Goal: Information Seeking & Learning: Learn about a topic

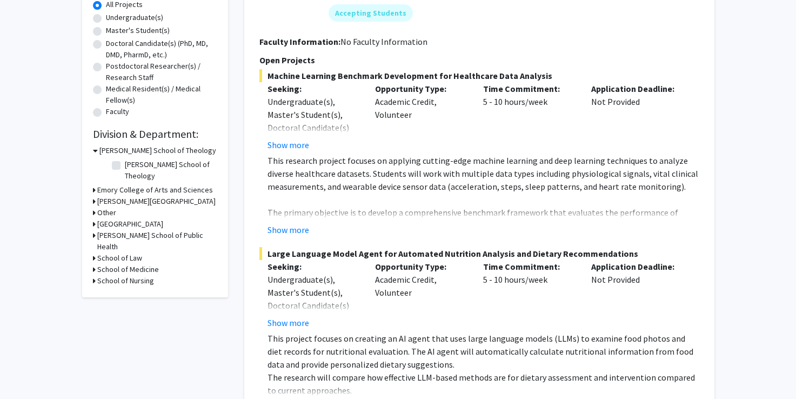
scroll to position [209, 0]
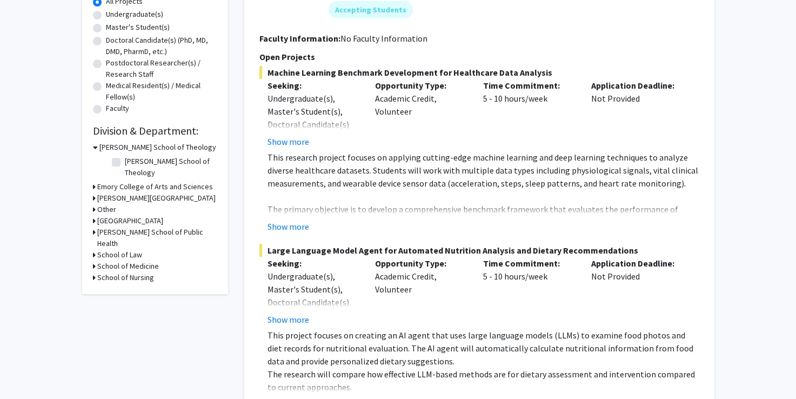
click at [111, 181] on h3 "Emory College of Arts and Sciences" at bounding box center [155, 186] width 116 height 11
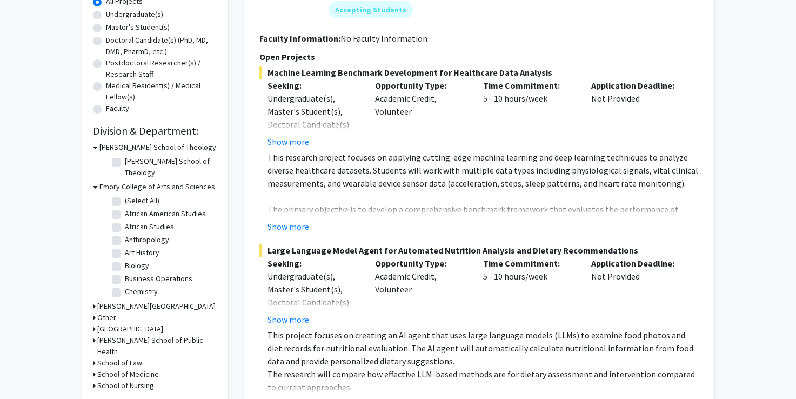
click at [125, 286] on label "Chemistry" at bounding box center [141, 291] width 33 height 11
click at [125, 286] on input "Chemistry" at bounding box center [128, 289] width 7 height 7
checkbox input "true"
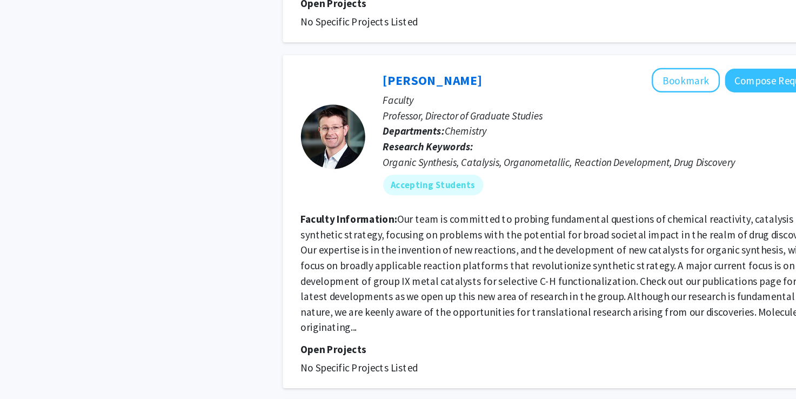
scroll to position [743, 0]
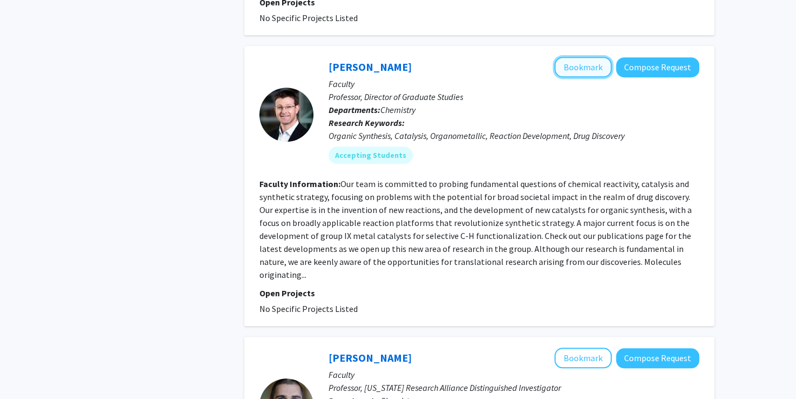
click at [588, 57] on button "Bookmark" at bounding box center [583, 67] width 57 height 21
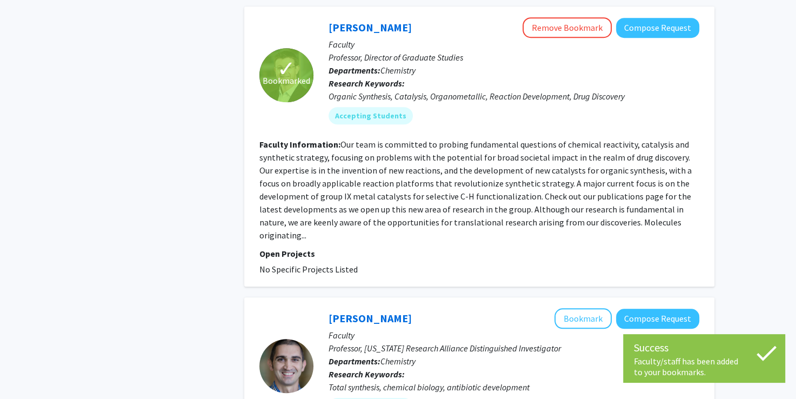
scroll to position [782, 0]
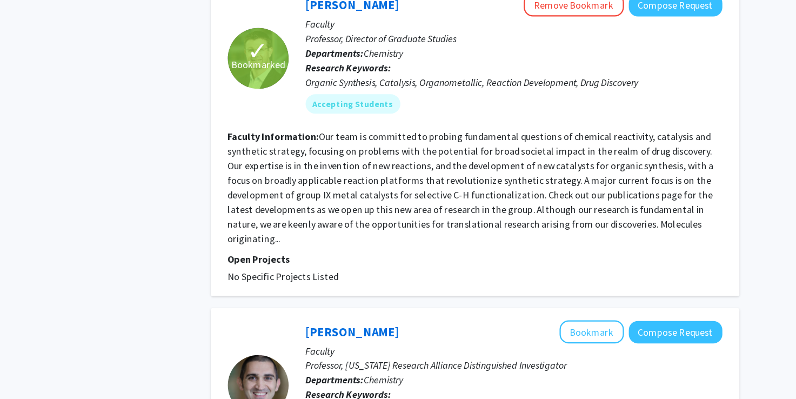
click at [491, 248] on section "Open Projects No Specific Projects Listed" at bounding box center [479, 262] width 440 height 29
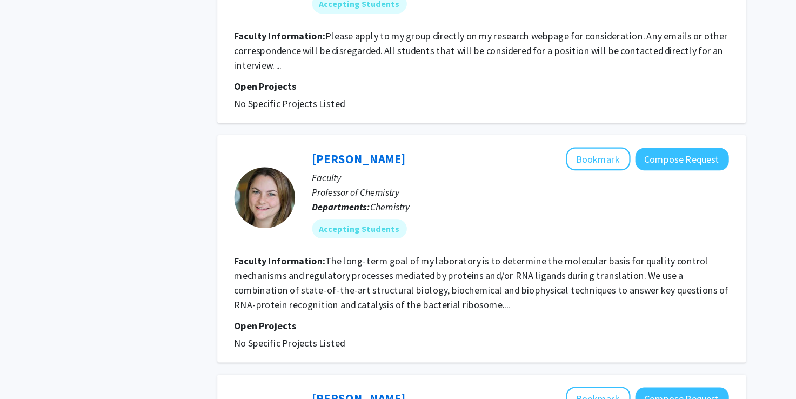
scroll to position [1144, 0]
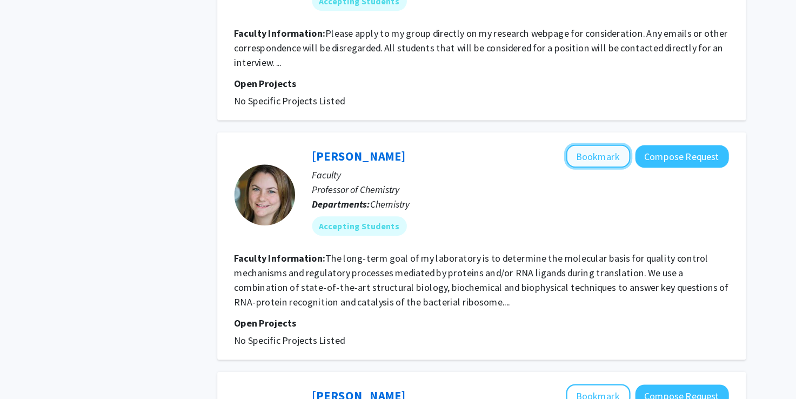
click at [578, 172] on button "Bookmark" at bounding box center [583, 182] width 57 height 21
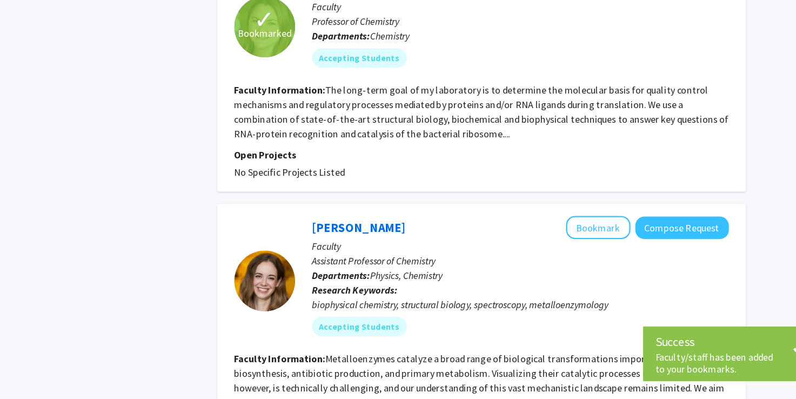
scroll to position [1296, 0]
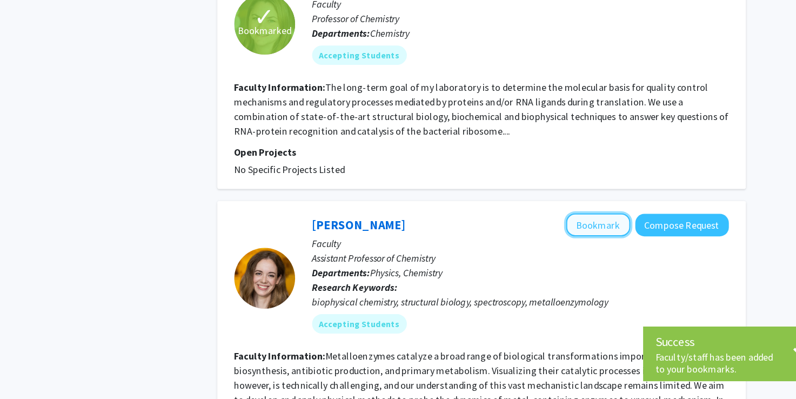
click at [590, 234] on button "Bookmark" at bounding box center [583, 244] width 57 height 21
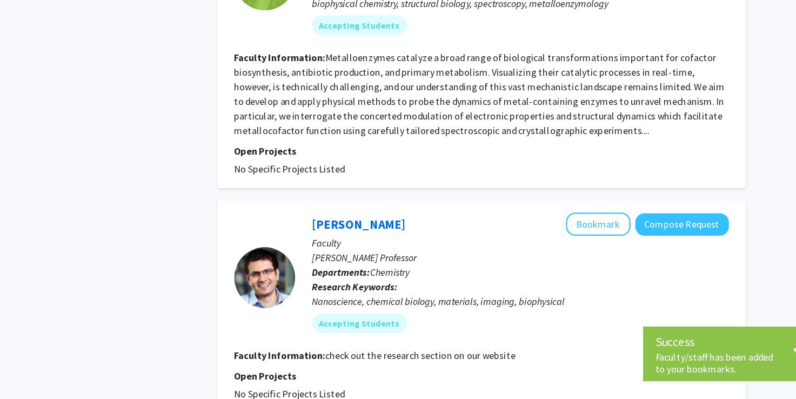
scroll to position [1568, 0]
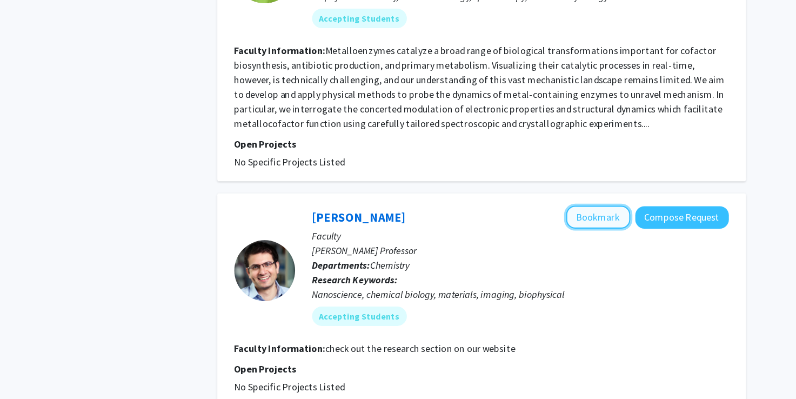
click at [588, 226] on button "Bookmark" at bounding box center [583, 236] width 57 height 21
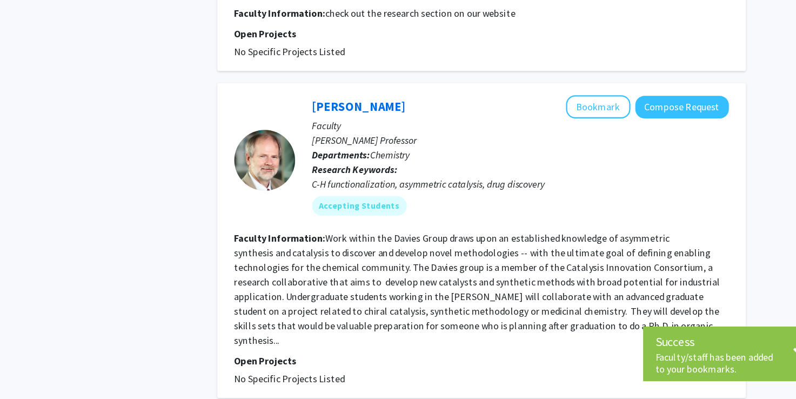
scroll to position [1866, 0]
click at [581, 128] on button "Bookmark" at bounding box center [583, 138] width 57 height 21
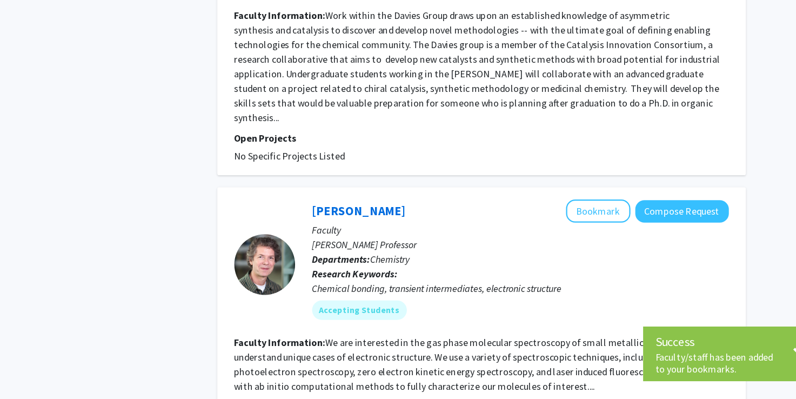
scroll to position [2069, 0]
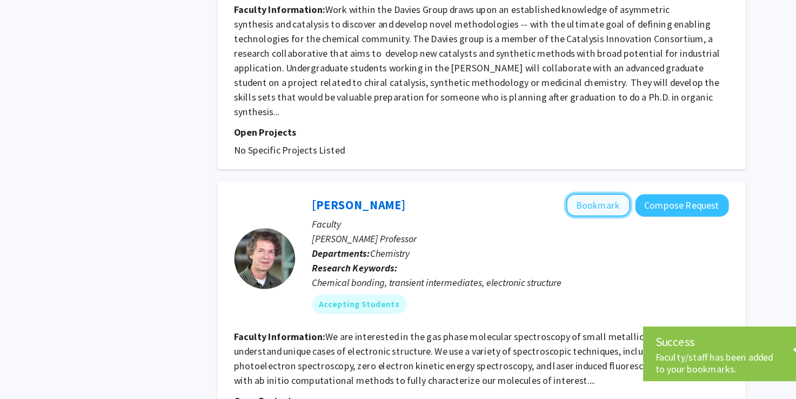
click at [575, 216] on button "Bookmark" at bounding box center [583, 226] width 57 height 21
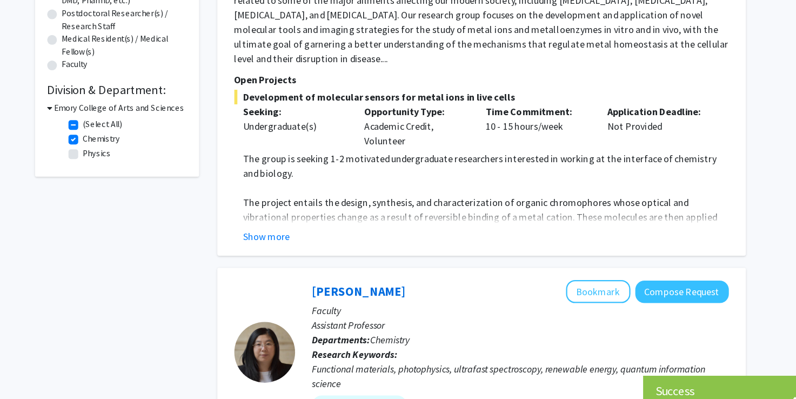
scroll to position [255, 0]
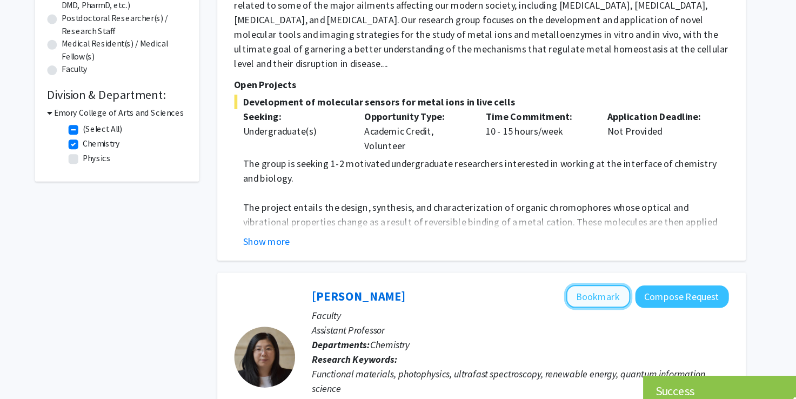
click at [590, 254] on button "Bookmark" at bounding box center [583, 264] width 57 height 21
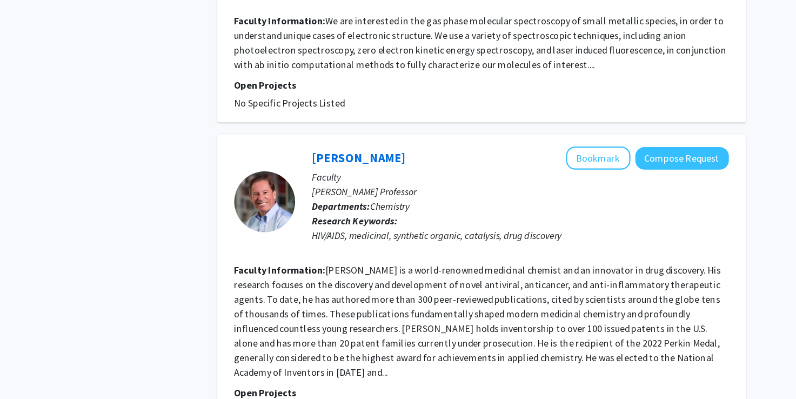
scroll to position [2350, 0]
